Goal: Transaction & Acquisition: Purchase product/service

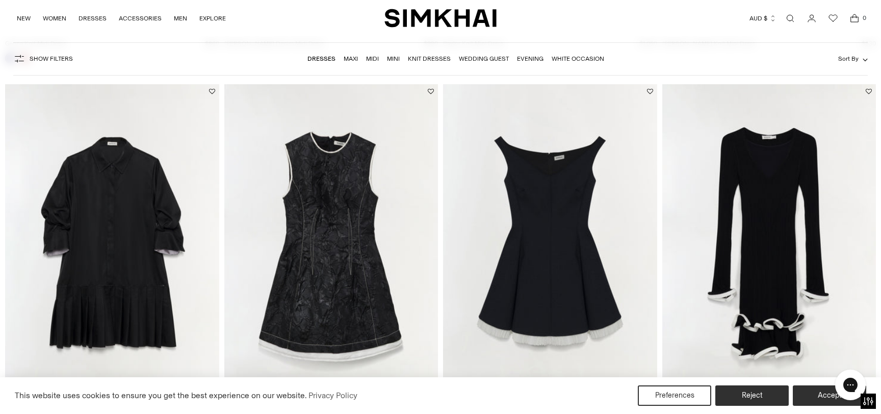
scroll to position [2934, 0]
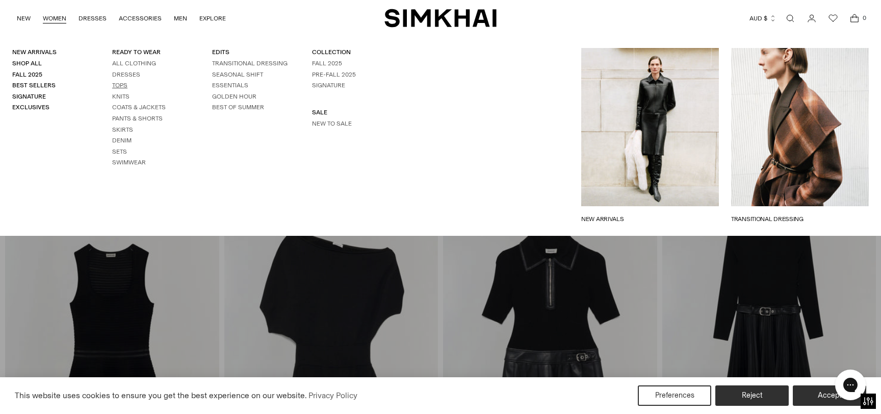
click at [124, 86] on link "Tops" at bounding box center [119, 85] width 15 height 7
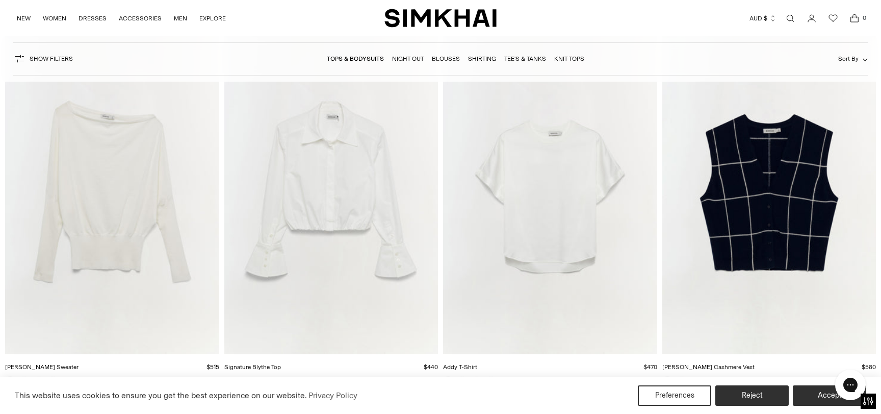
scroll to position [5337, 0]
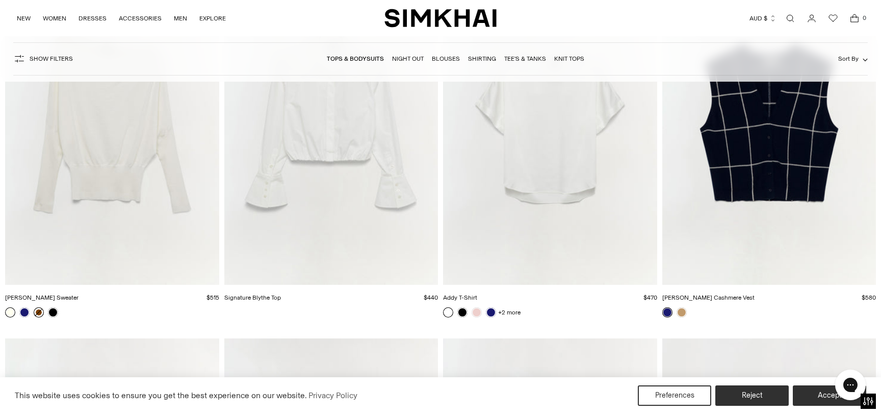
click at [36, 312] on link at bounding box center [39, 312] width 10 height 10
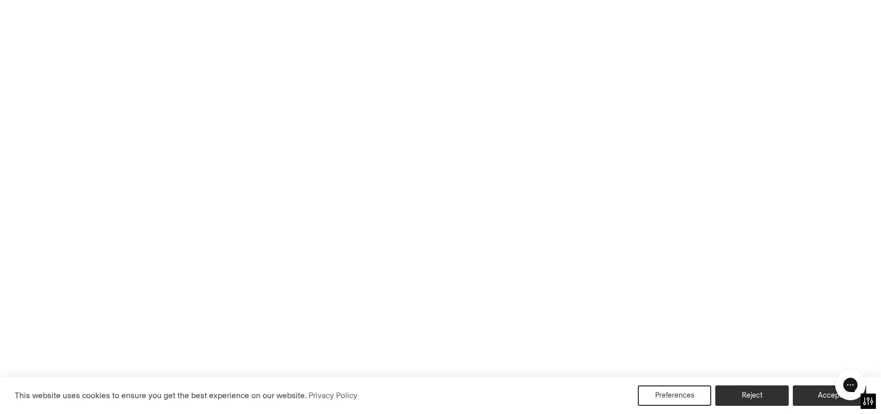
scroll to position [5228, 0]
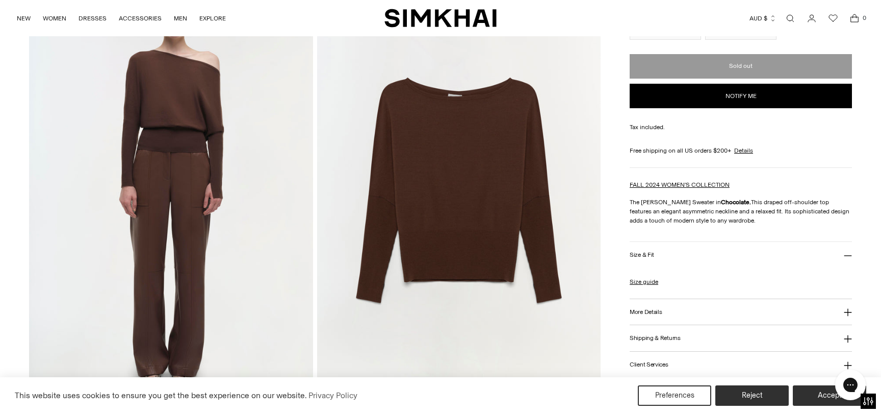
scroll to position [951, 0]
